Goal: Information Seeking & Learning: Learn about a topic

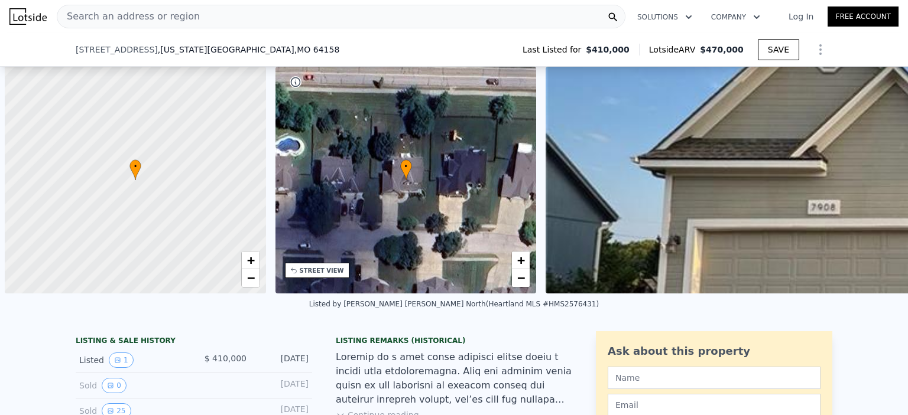
scroll to position [0, 5]
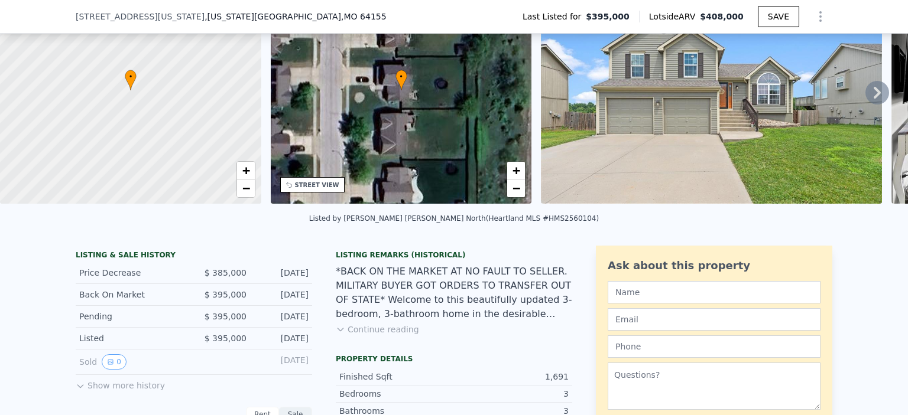
scroll to position [113, 0]
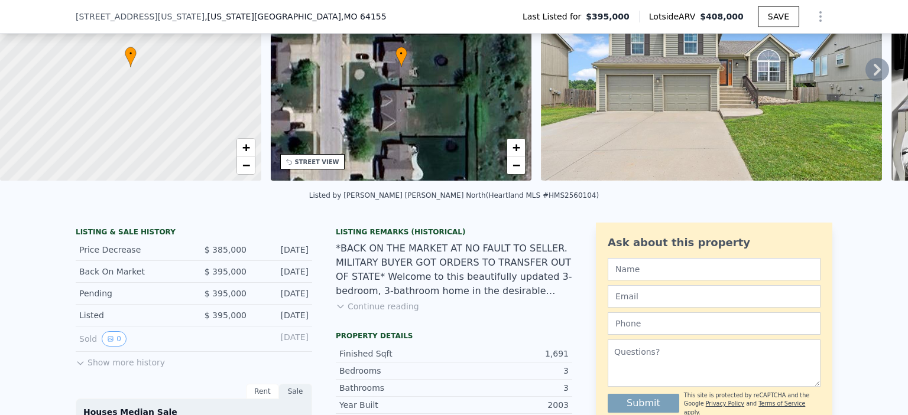
click at [109, 366] on button "Show more history" at bounding box center [120, 360] width 89 height 17
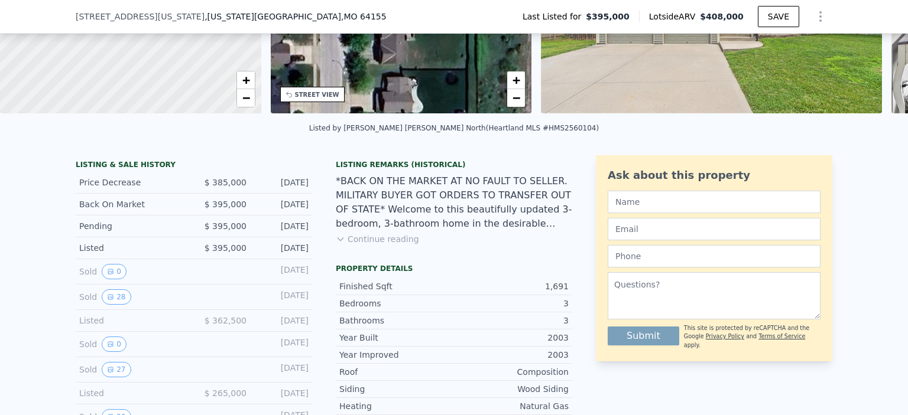
scroll to position [181, 0]
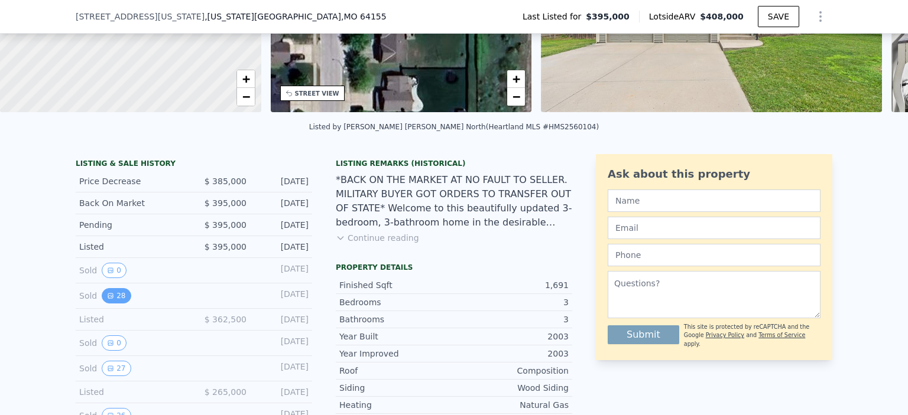
click at [109, 303] on button "28" at bounding box center [116, 295] width 29 height 15
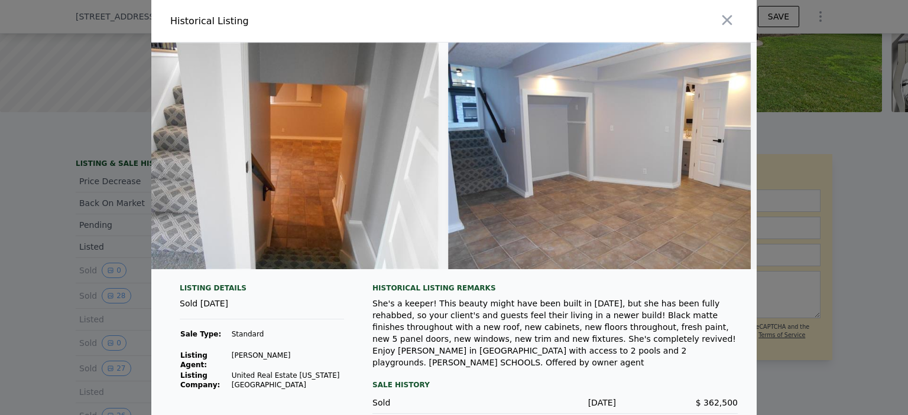
scroll to position [0, 6003]
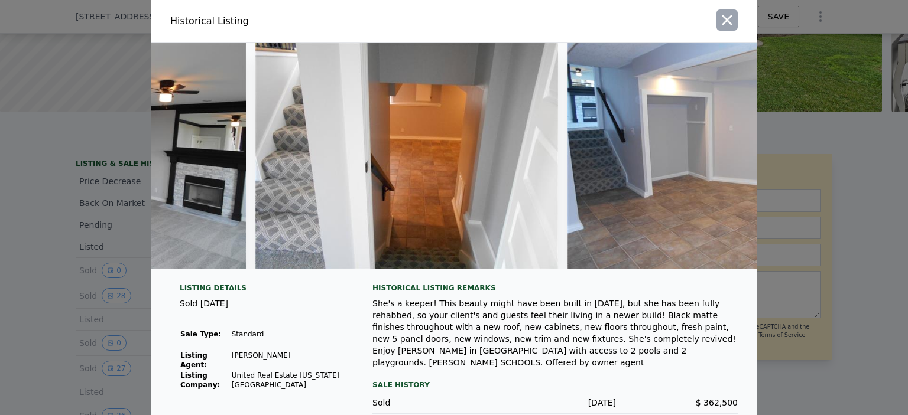
click at [719, 27] on icon "button" at bounding box center [726, 20] width 17 height 17
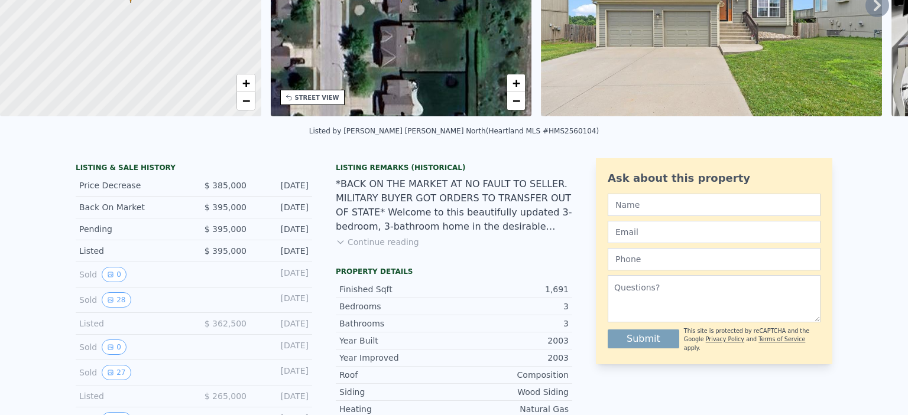
scroll to position [0, 0]
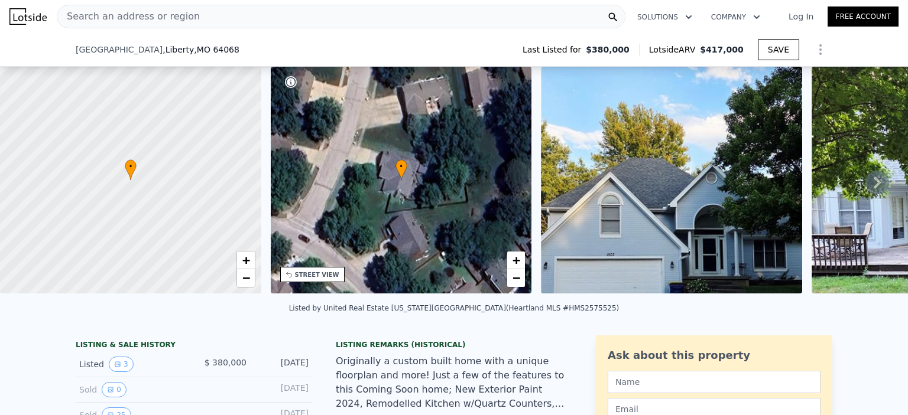
scroll to position [154, 0]
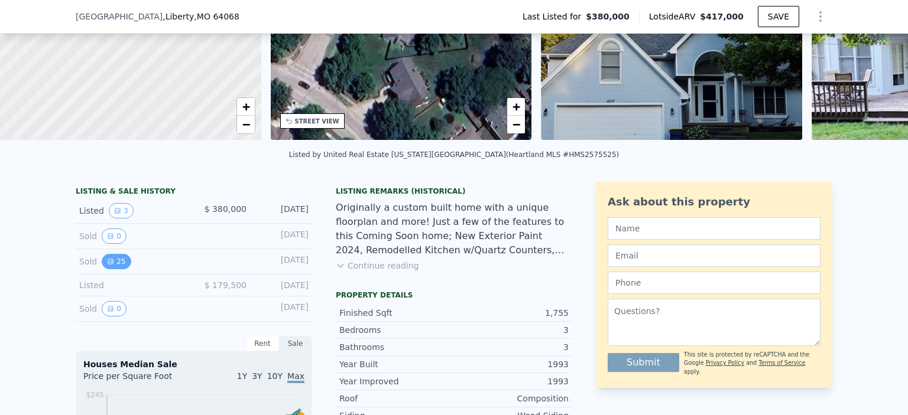
click at [109, 269] on button "25" at bounding box center [116, 261] width 29 height 15
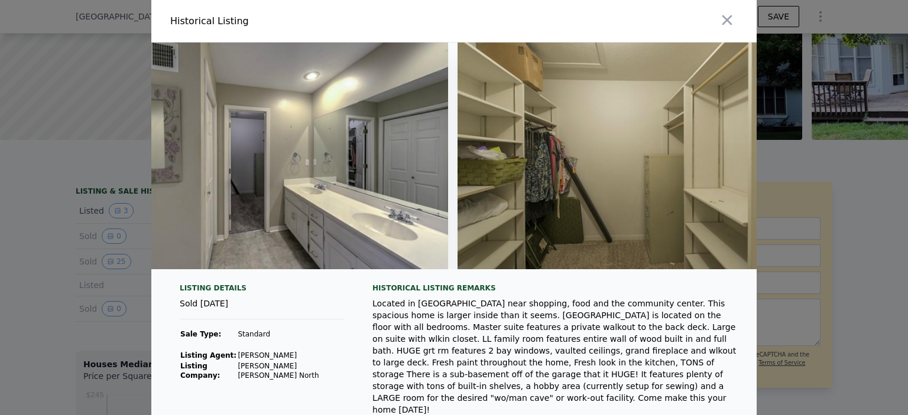
scroll to position [0, 5486]
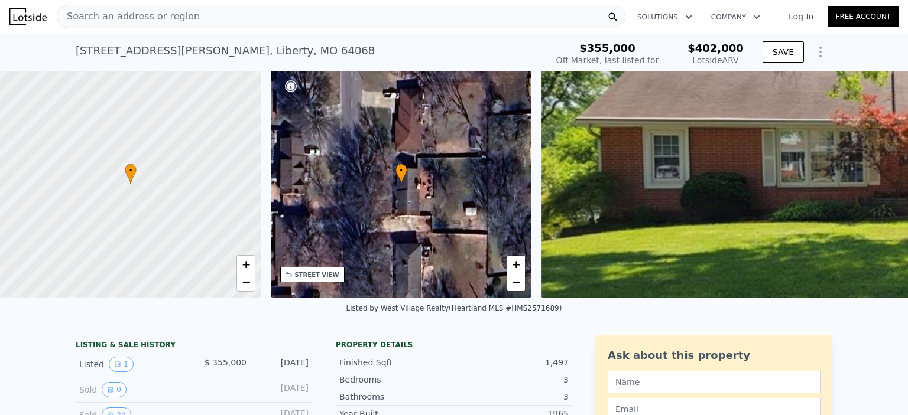
scroll to position [87, 0]
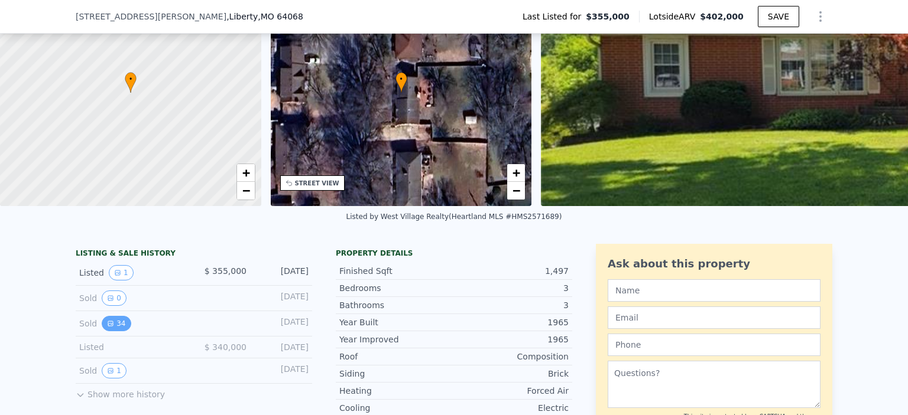
click at [112, 331] on button "34" at bounding box center [116, 323] width 29 height 15
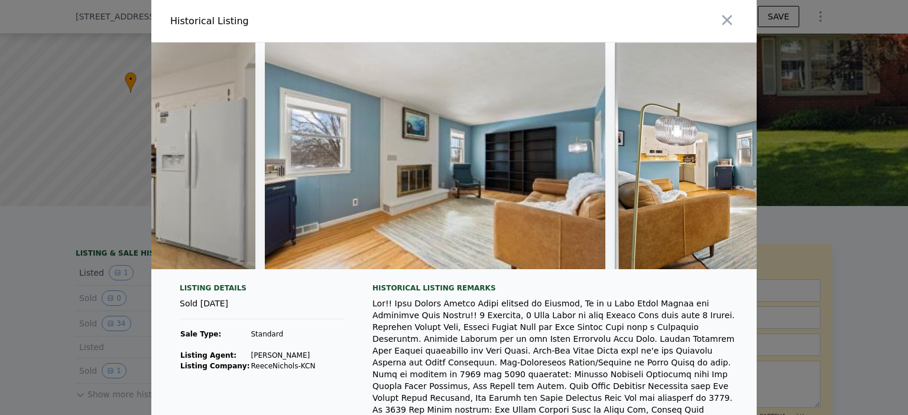
scroll to position [0, 0]
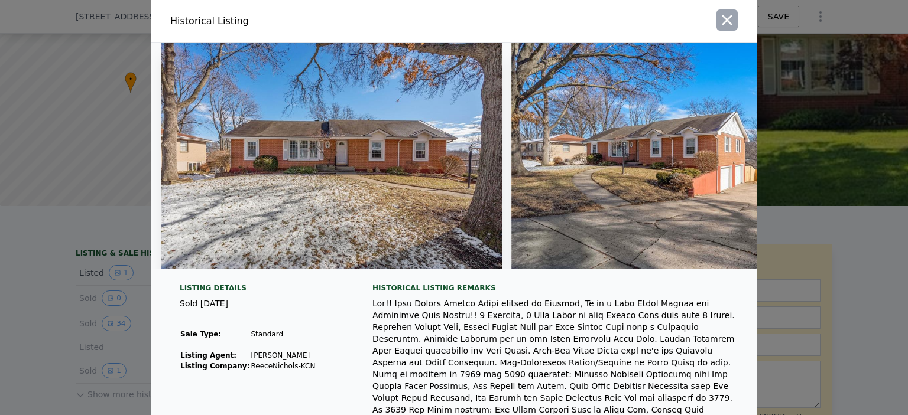
click at [716, 11] on button "button" at bounding box center [726, 19] width 21 height 21
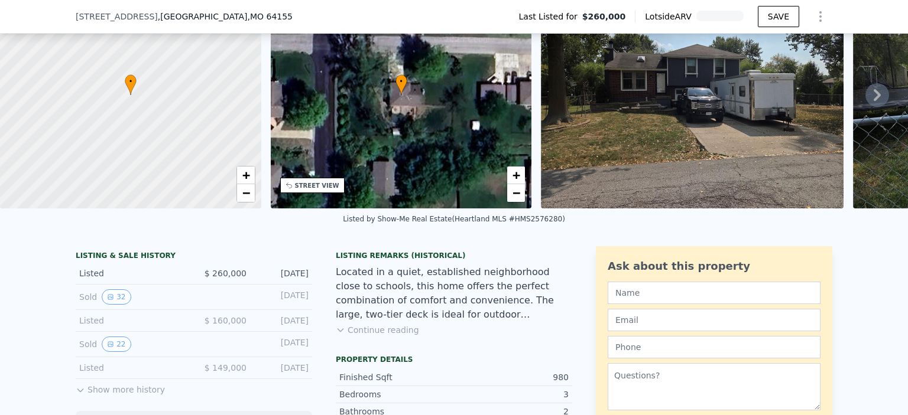
scroll to position [92, 0]
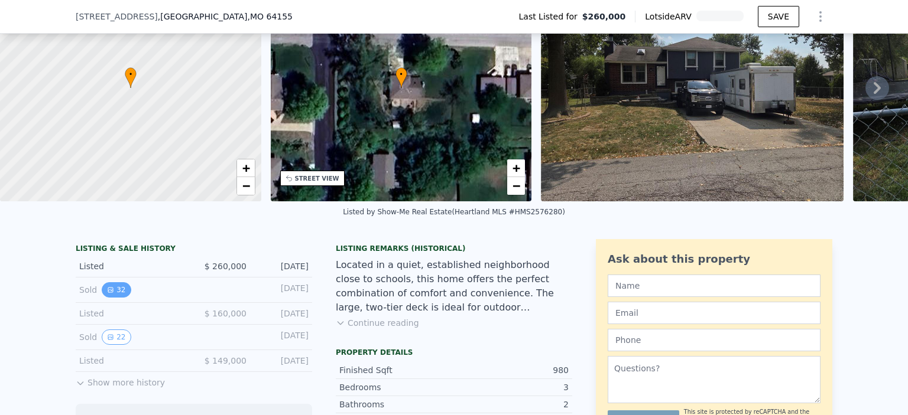
click at [117, 298] on button "32" at bounding box center [116, 289] width 29 height 15
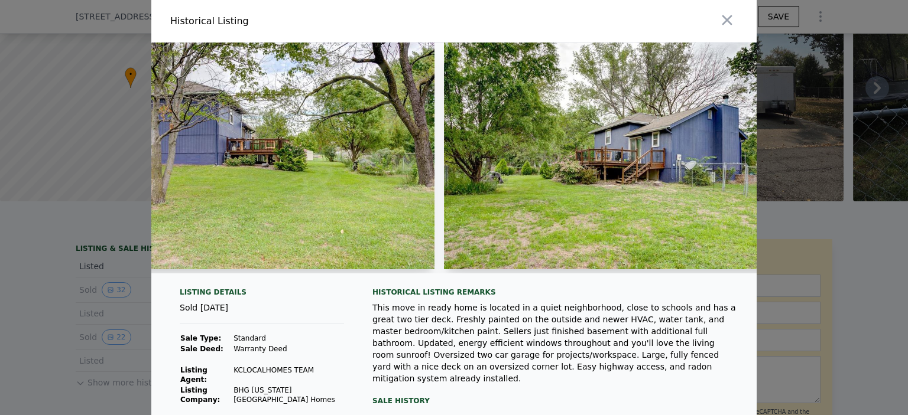
scroll to position [0, 9315]
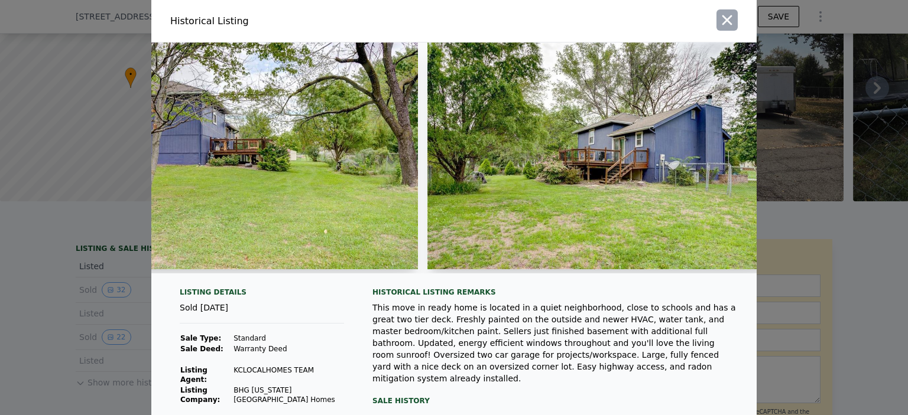
click at [723, 18] on icon "button" at bounding box center [727, 20] width 10 height 10
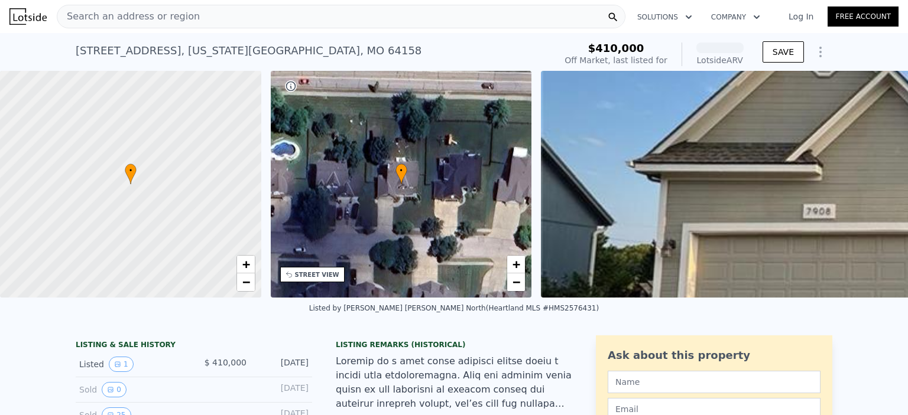
scroll to position [70, 0]
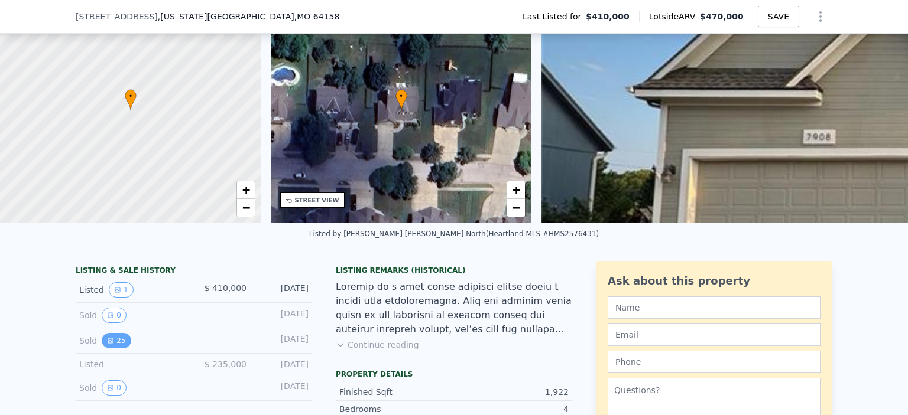
click at [115, 349] on button "25" at bounding box center [116, 340] width 29 height 15
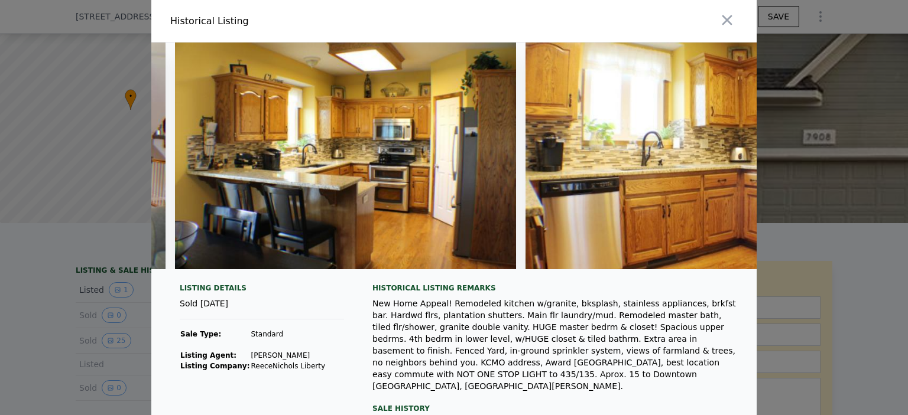
scroll to position [0, 0]
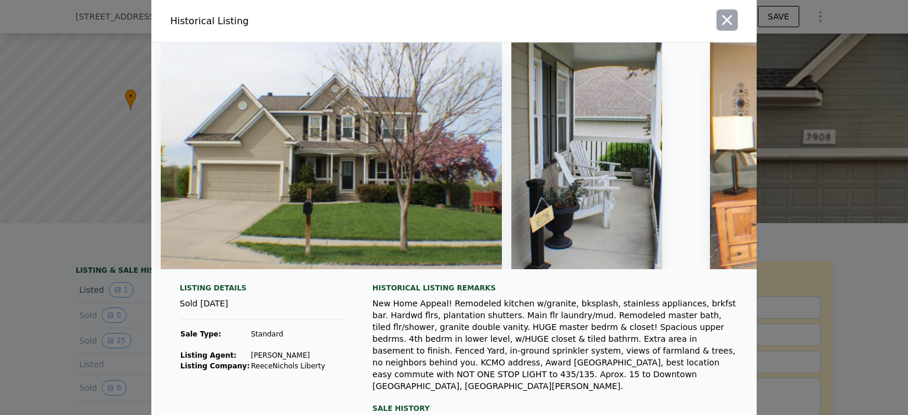
click at [718, 21] on icon "button" at bounding box center [726, 20] width 17 height 17
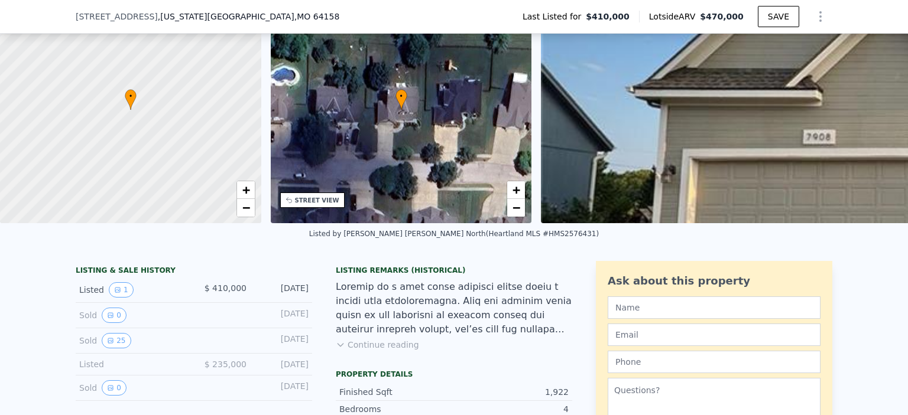
scroll to position [144, 0]
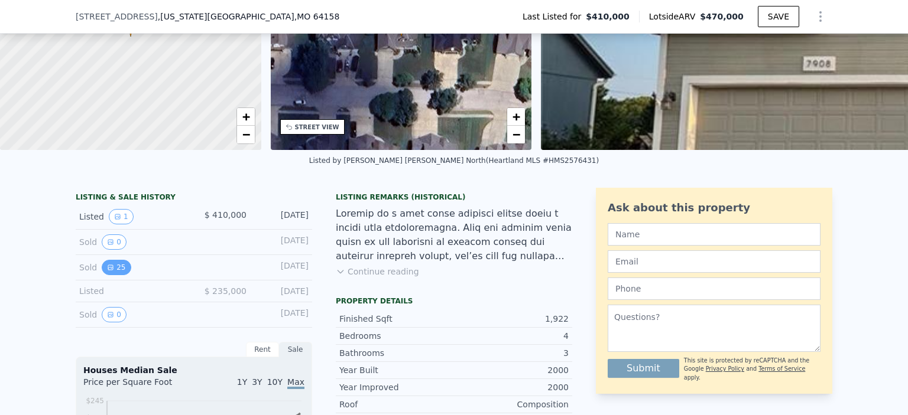
click at [112, 275] on button "25" at bounding box center [116, 267] width 29 height 15
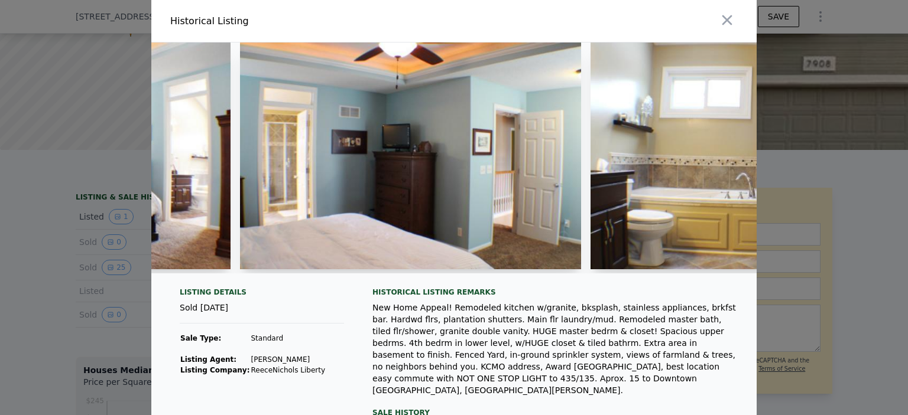
scroll to position [0, 4581]
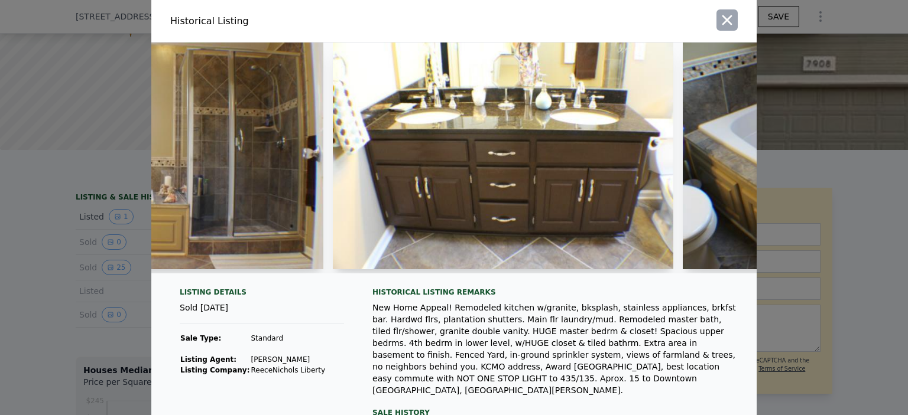
click at [724, 17] on icon "button" at bounding box center [727, 20] width 10 height 10
